Goal: Task Accomplishment & Management: Complete application form

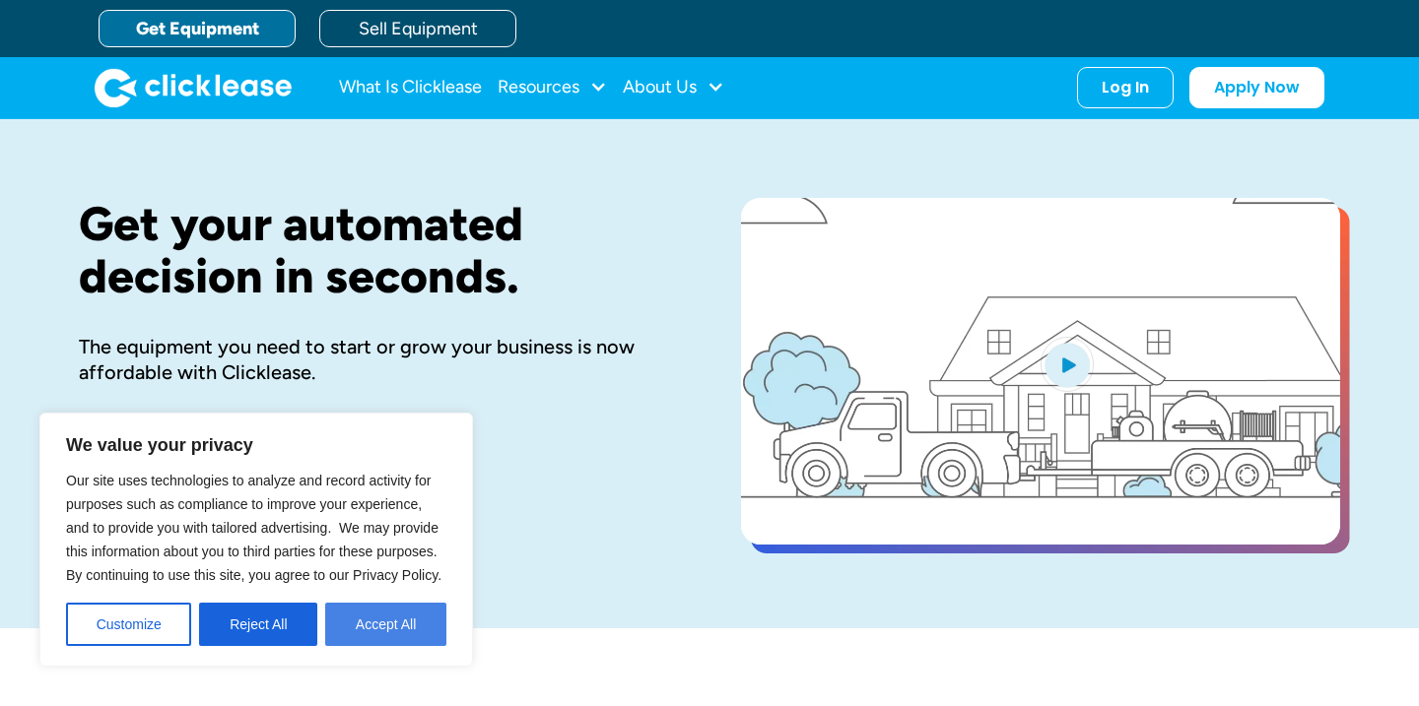
click at [377, 624] on button "Accept All" at bounding box center [385, 624] width 121 height 43
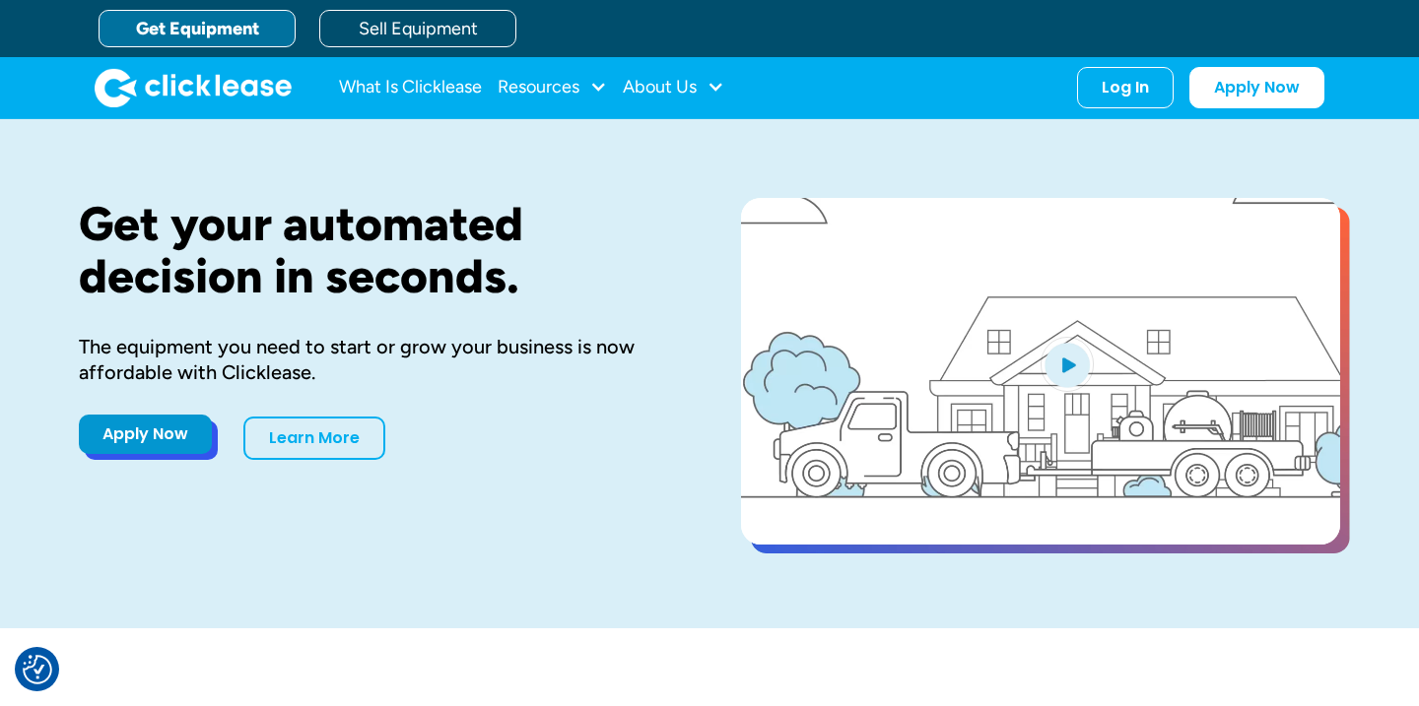
click at [182, 440] on link "Apply Now" at bounding box center [145, 434] width 133 height 39
